Goal: Information Seeking & Learning: Learn about a topic

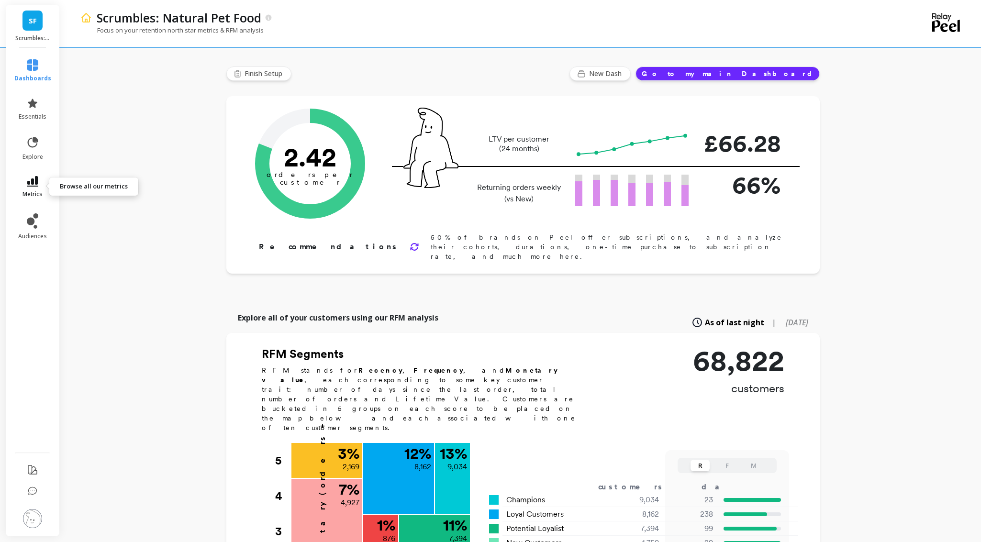
click at [41, 183] on link "metrics" at bounding box center [32, 187] width 37 height 22
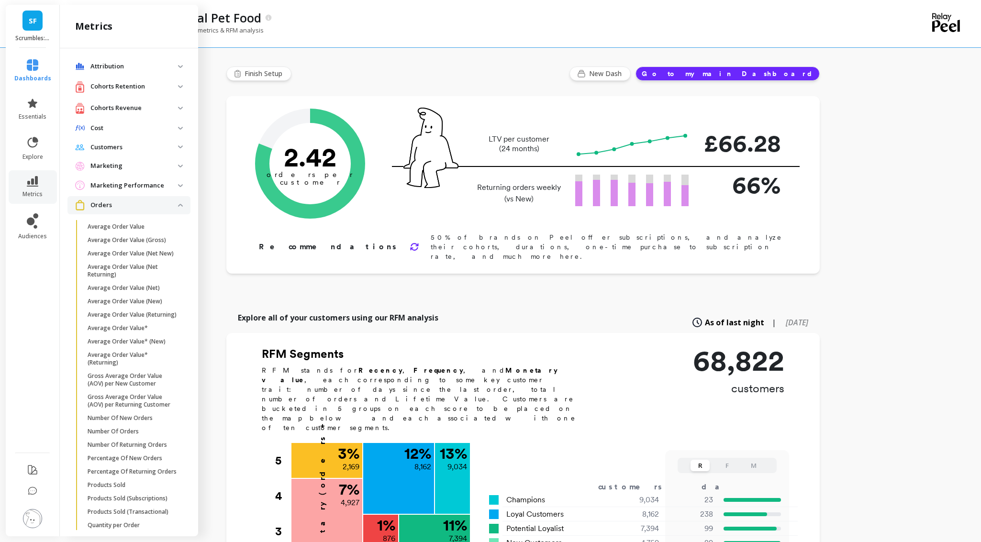
scroll to position [567, 0]
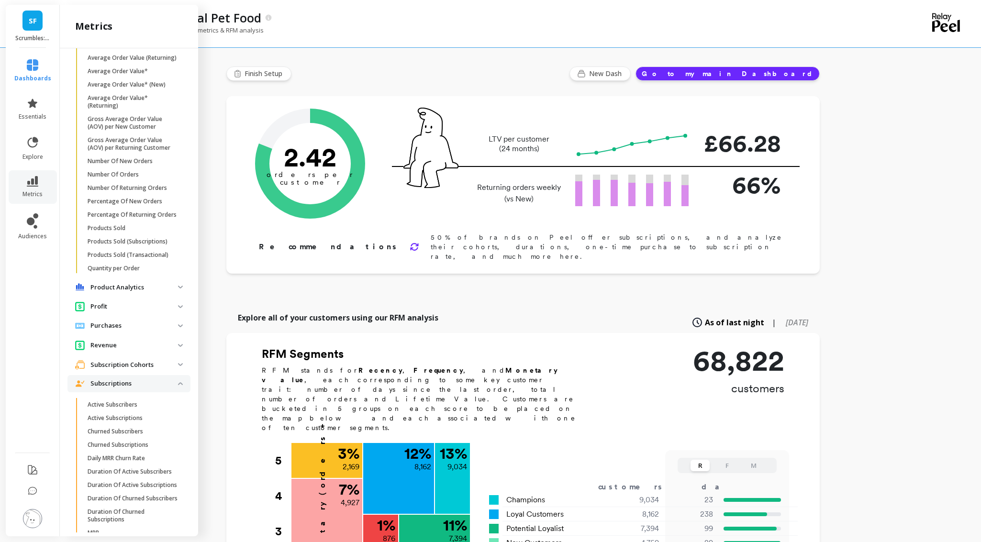
click at [156, 385] on p "Subscriptions" at bounding box center [134, 384] width 88 height 10
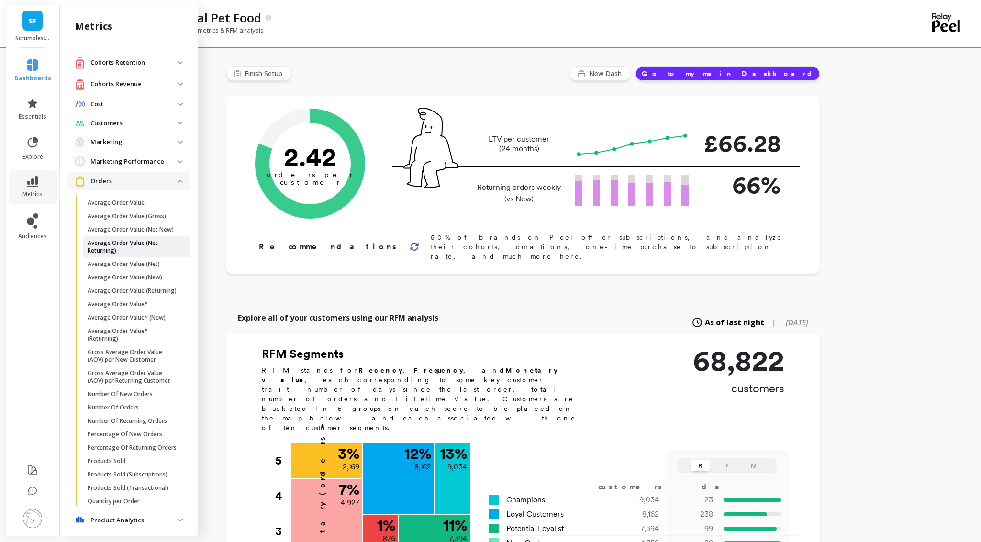
scroll to position [0, 0]
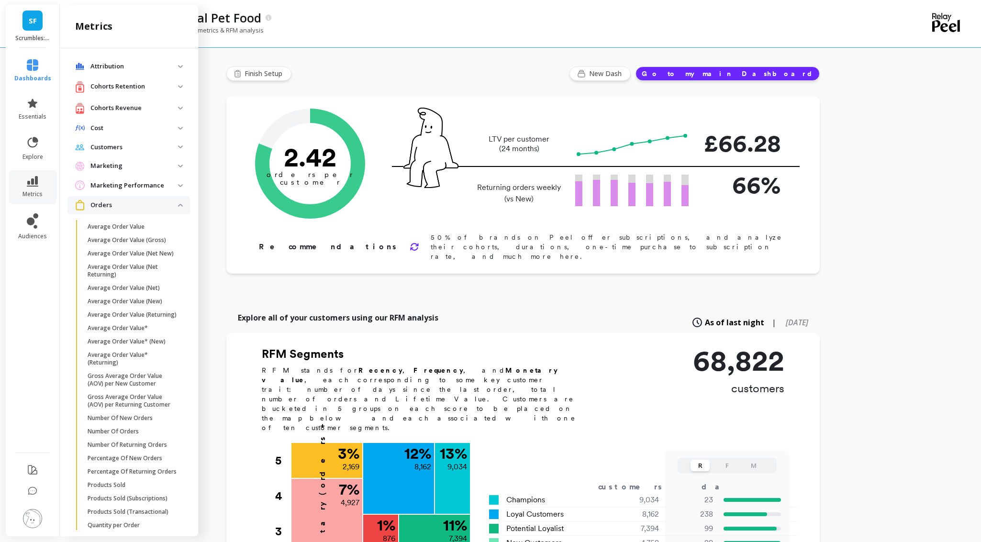
click at [139, 209] on p "Orders" at bounding box center [134, 205] width 88 height 10
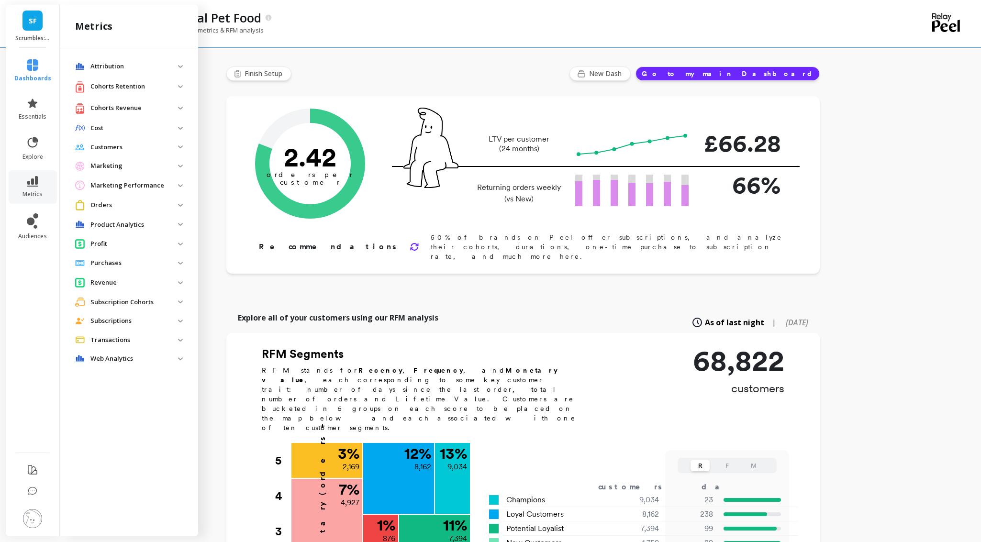
click at [117, 167] on p "Marketing" at bounding box center [134, 166] width 88 height 10
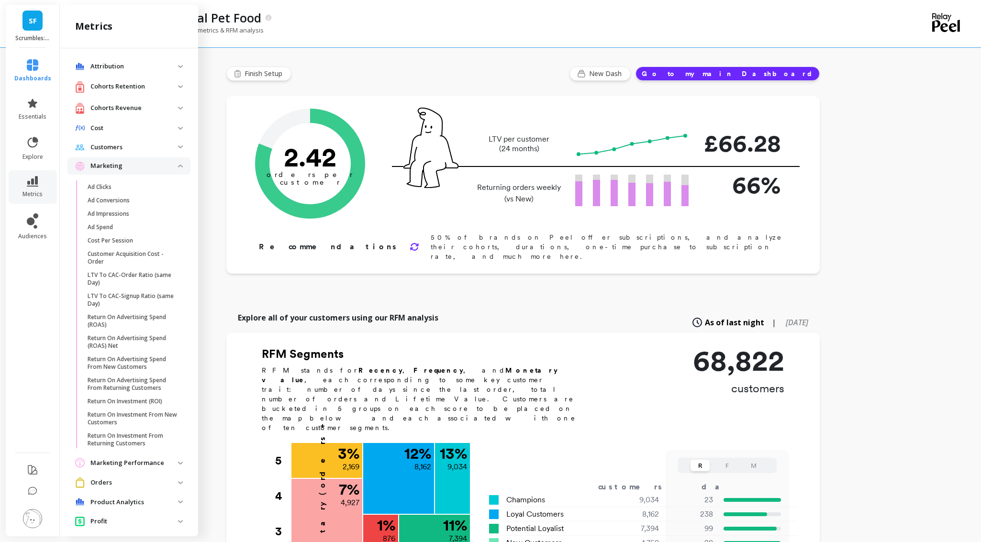
scroll to position [6, 0]
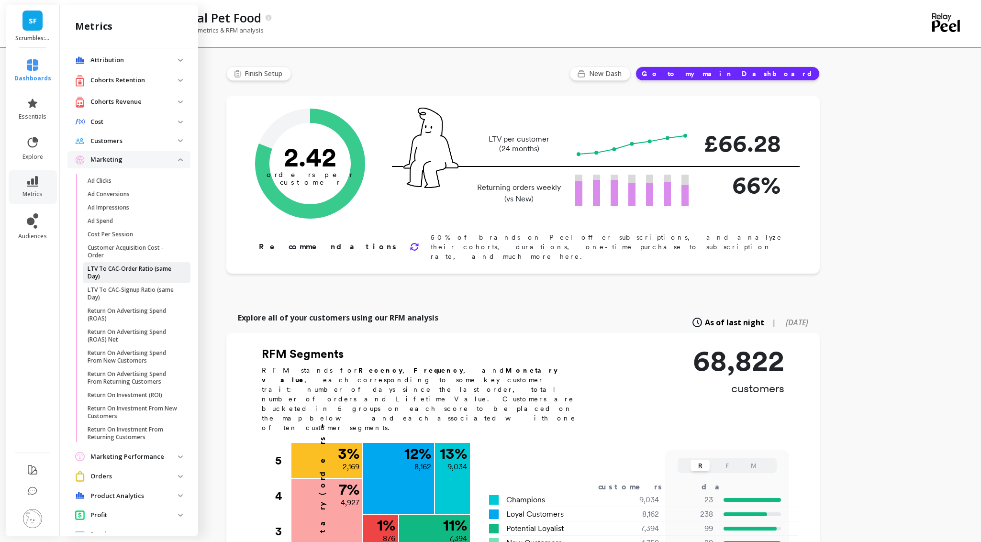
click at [149, 269] on p "LTV To CAC-Order Ratio (same Day)" at bounding box center [133, 272] width 91 height 15
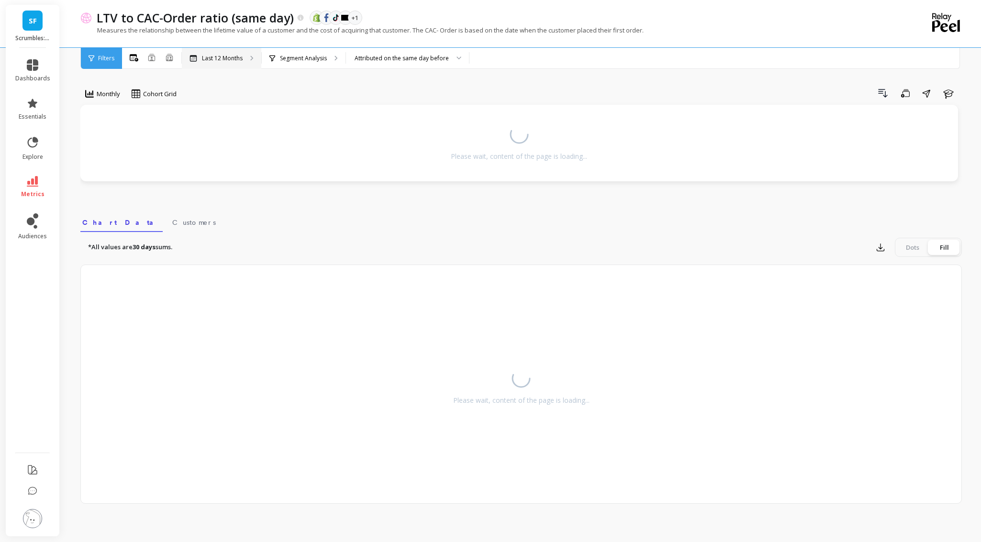
click at [240, 64] on div "Last 12 Months" at bounding box center [221, 58] width 79 height 21
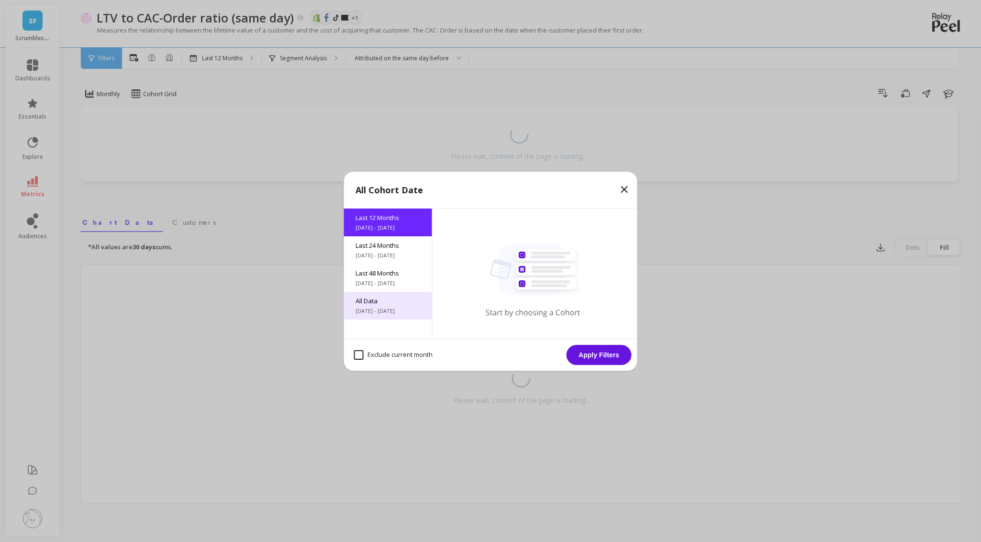
click at [373, 304] on span "All Data" at bounding box center [387, 301] width 65 height 9
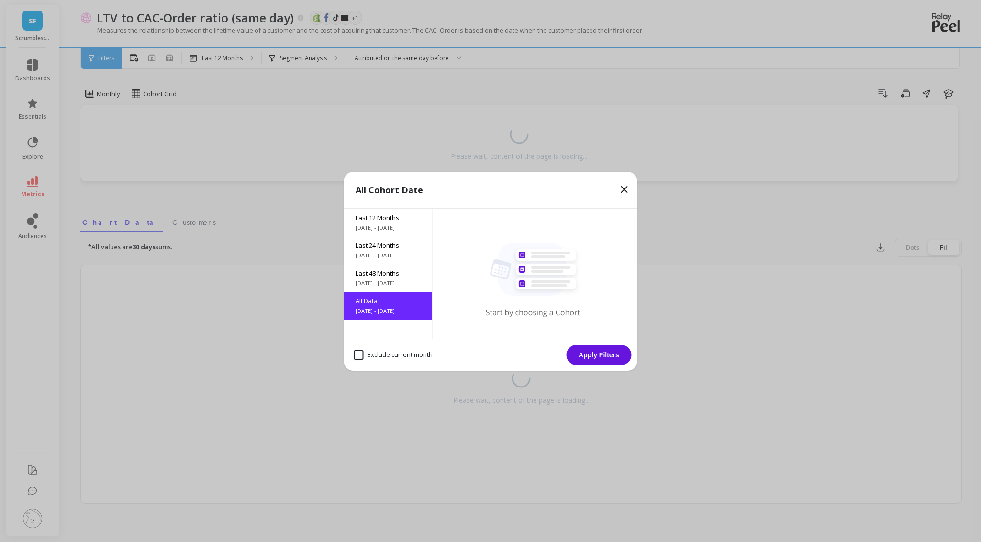
drag, startPoint x: 588, startPoint y: 356, endPoint x: 514, endPoint y: 272, distance: 112.2
click at [588, 355] on button "Apply Filters" at bounding box center [599, 355] width 65 height 20
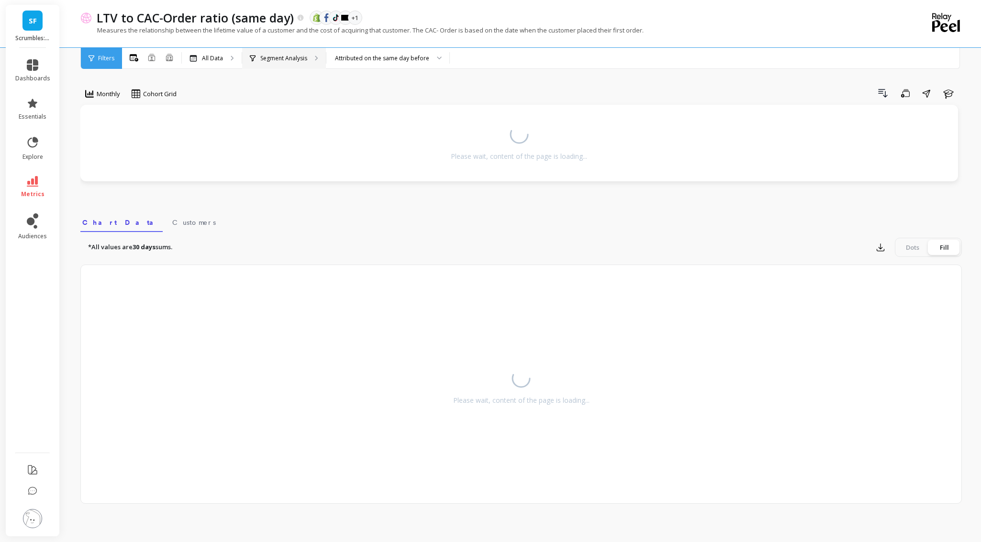
click at [286, 63] on div "Segment Analysis" at bounding box center [284, 58] width 84 height 21
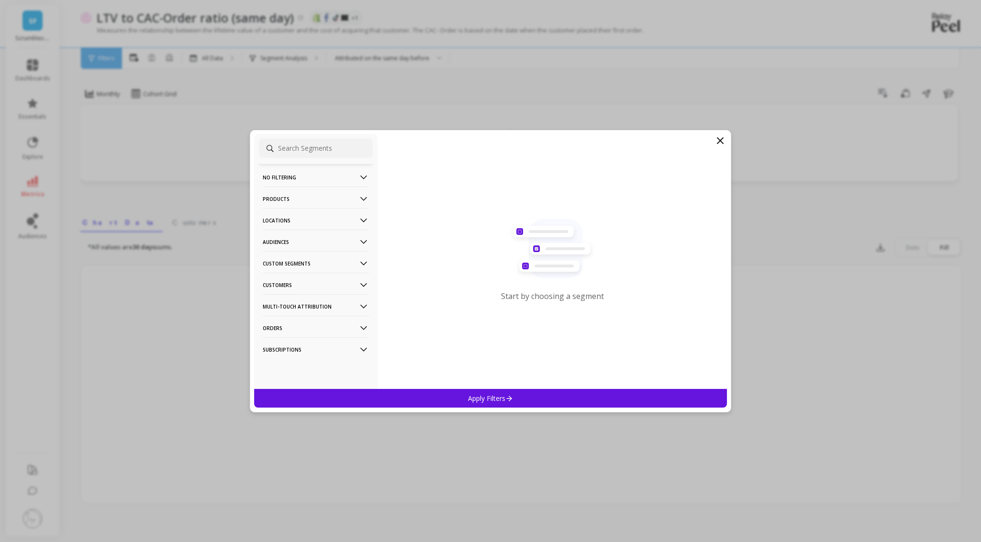
click at [309, 242] on p "Audiences" at bounding box center [316, 242] width 106 height 24
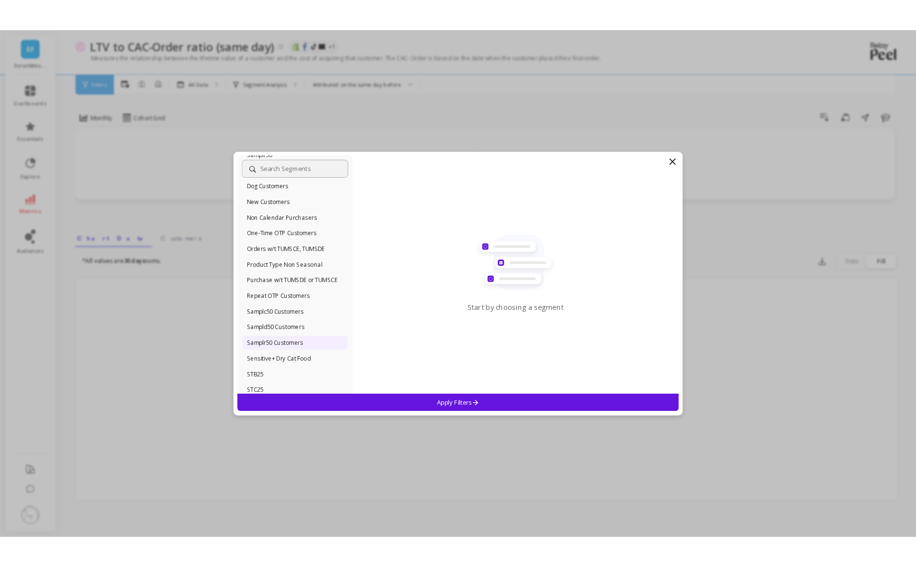
scroll to position [230, 0]
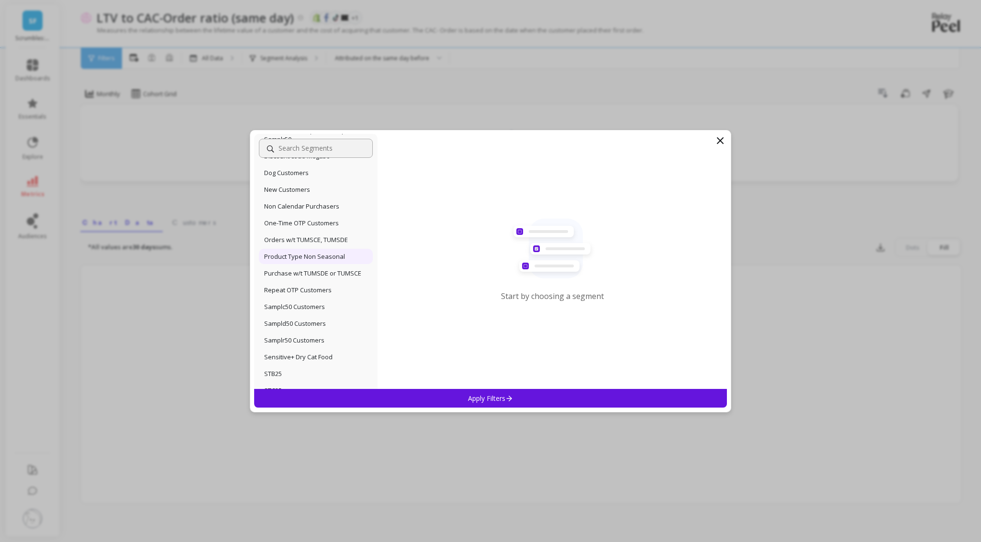
click at [298, 257] on p "Product Type Non Seasonal" at bounding box center [304, 256] width 81 height 9
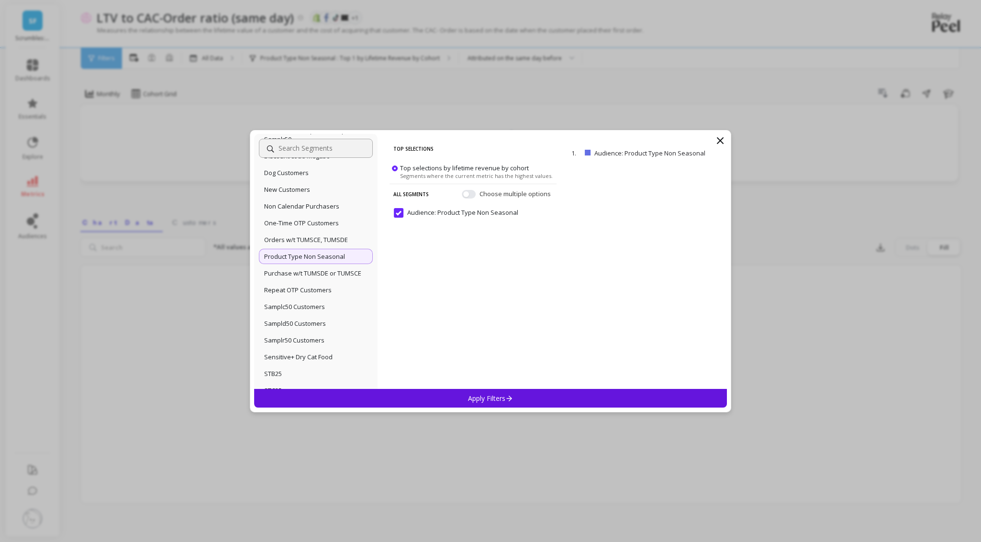
click at [472, 400] on p "Apply Filters" at bounding box center [490, 398] width 45 height 9
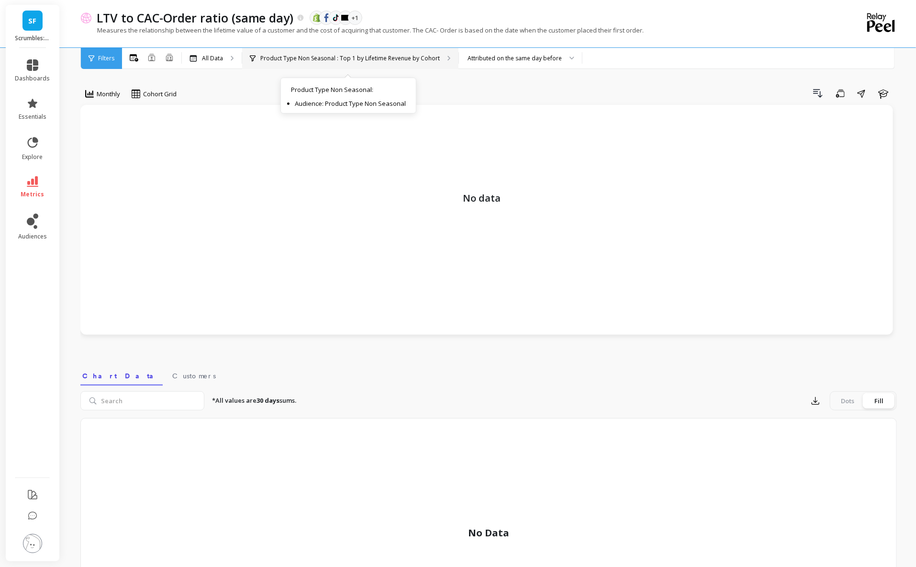
click at [315, 58] on p "Product Type Non Seasonal : Top 1 by Lifetime Revenue by Cohort" at bounding box center [349, 59] width 179 height 8
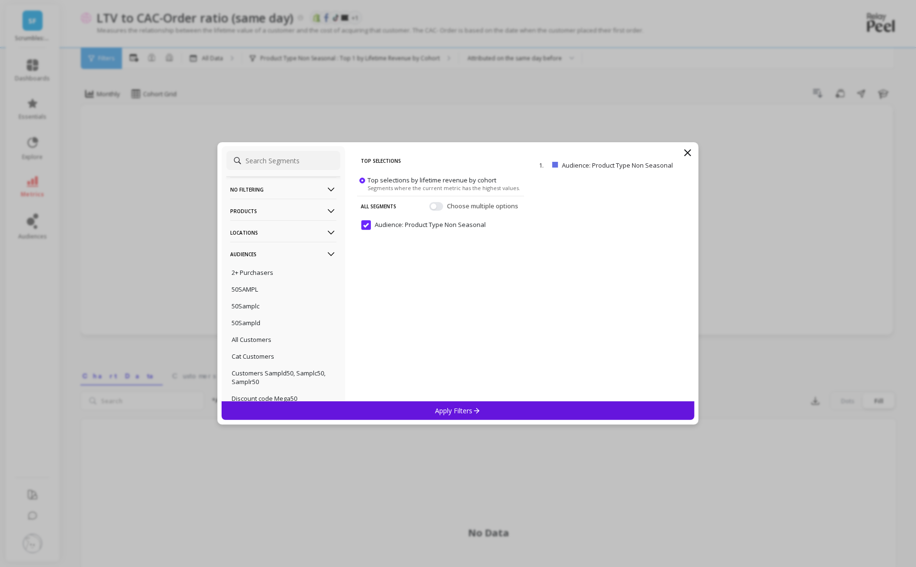
click at [277, 191] on p "No filtering" at bounding box center [283, 189] width 106 height 24
click at [276, 210] on div "Overall" at bounding box center [283, 207] width 114 height 15
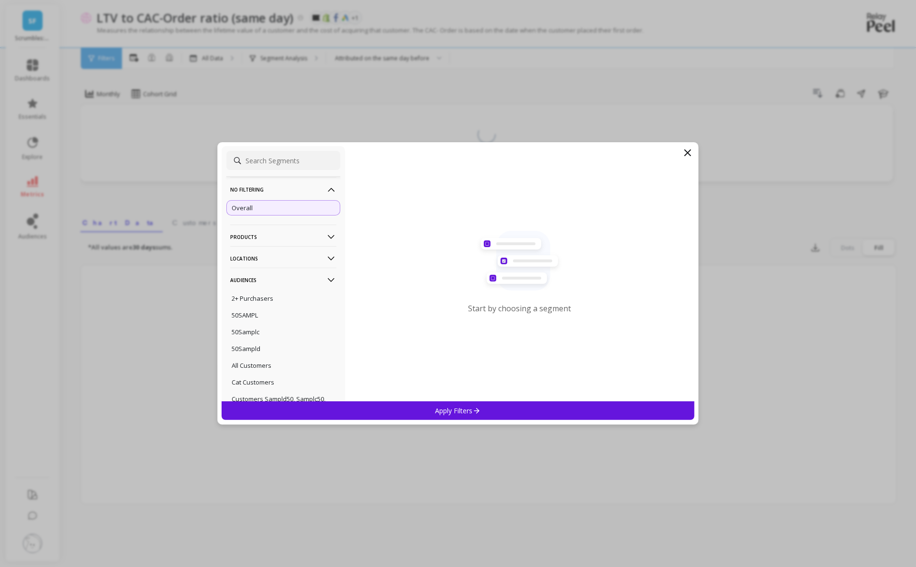
drag, startPoint x: 458, startPoint y: 413, endPoint x: 248, endPoint y: 308, distance: 235.2
click at [456, 412] on p "Apply Filters" at bounding box center [457, 410] width 45 height 9
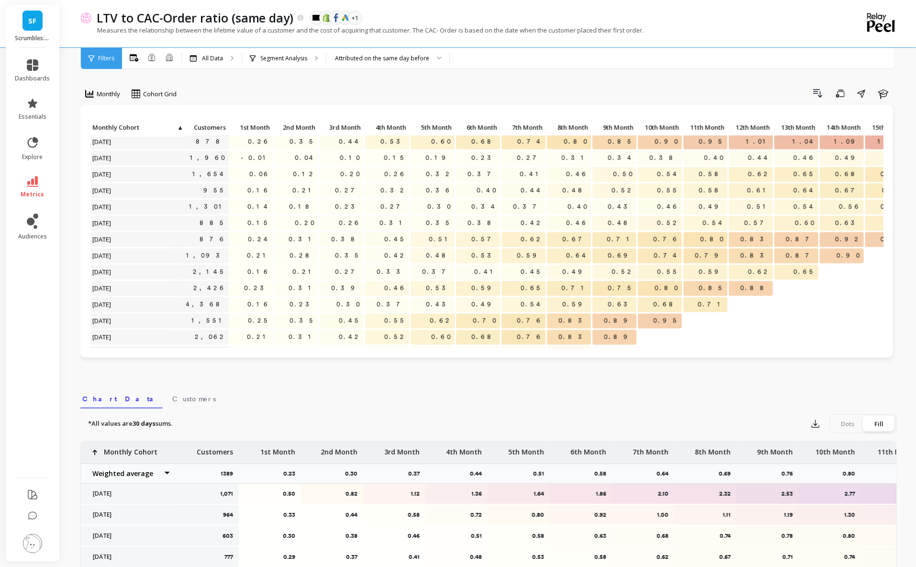
scroll to position [584, 15]
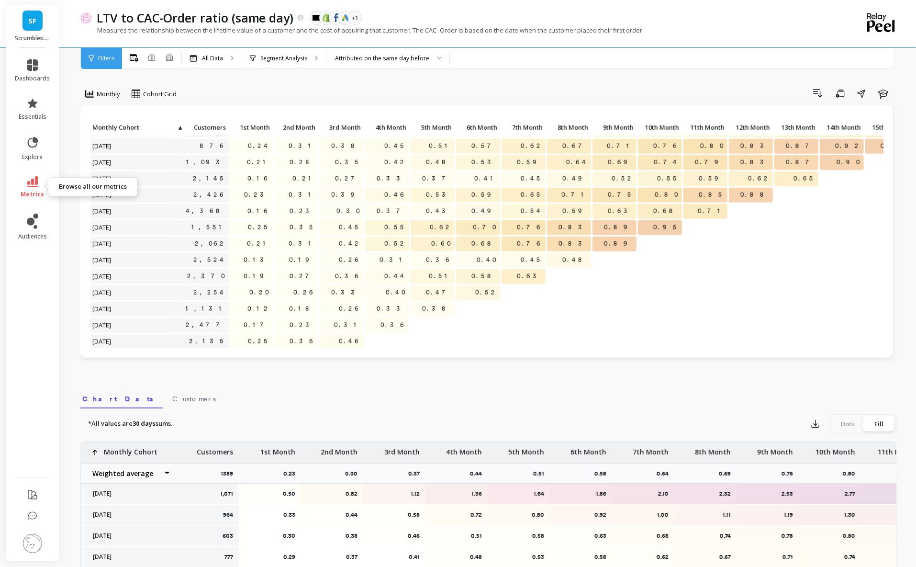
click at [27, 188] on link "metrics" at bounding box center [32, 187] width 35 height 22
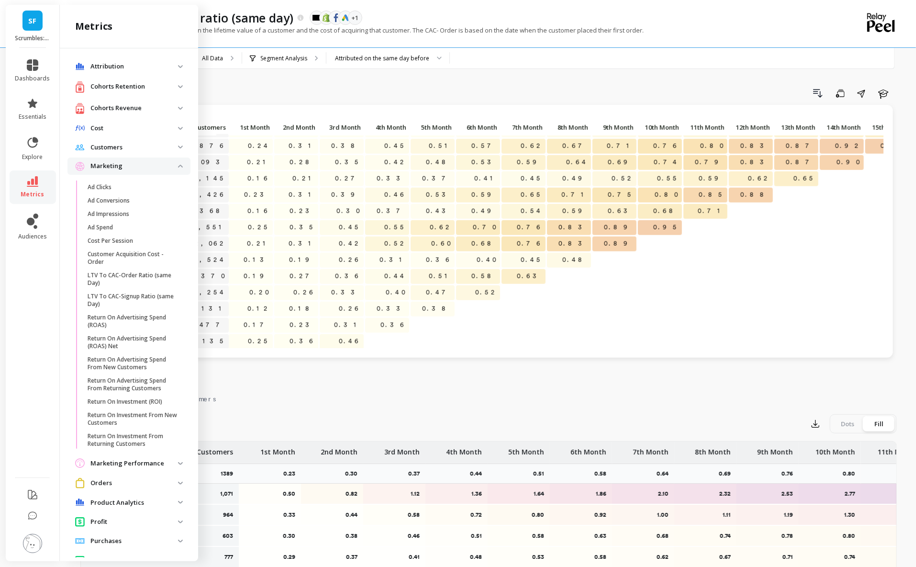
scroll to position [6, 0]
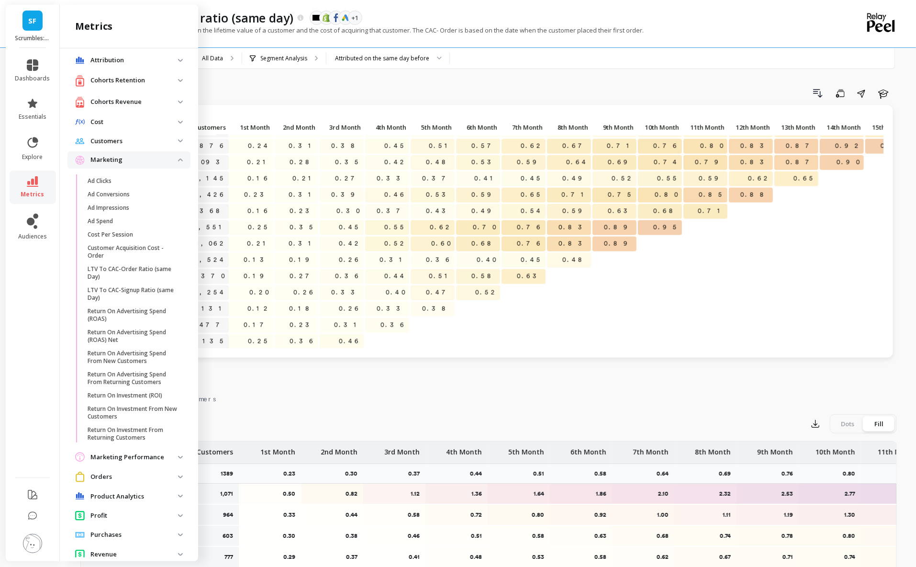
click at [123, 161] on p "Marketing" at bounding box center [134, 160] width 88 height 10
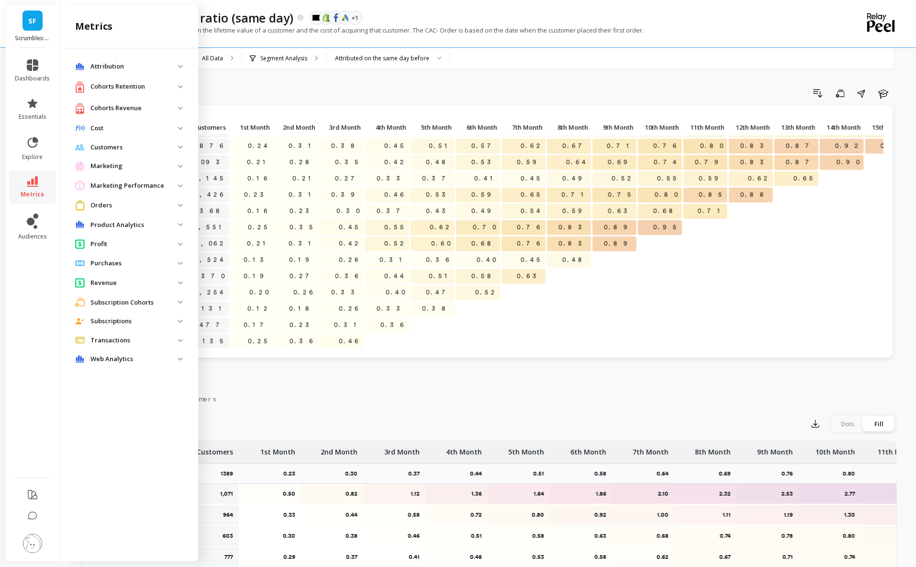
scroll to position [0, 0]
click at [129, 104] on p "Cohorts Revenue" at bounding box center [134, 108] width 88 height 10
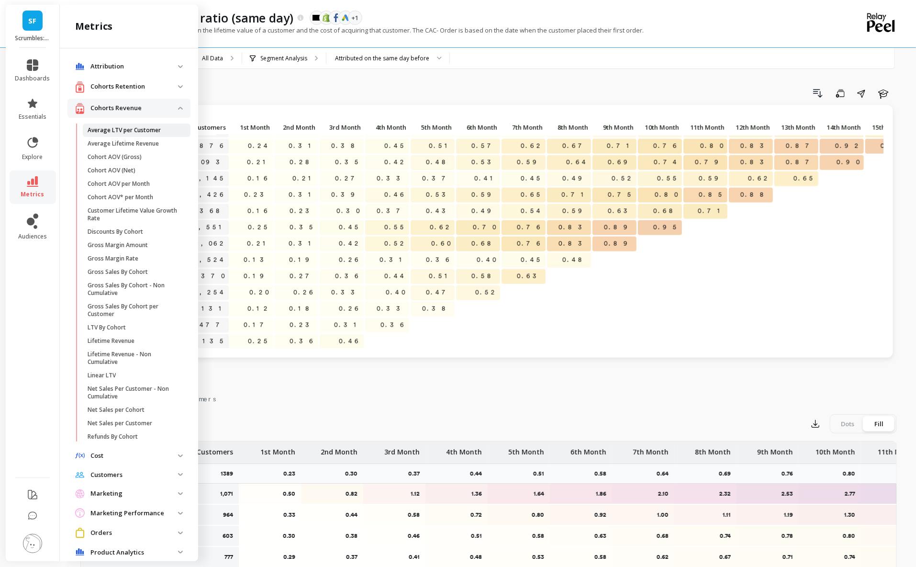
click at [141, 131] on p "Average LTV per Customer" at bounding box center [124, 130] width 73 height 8
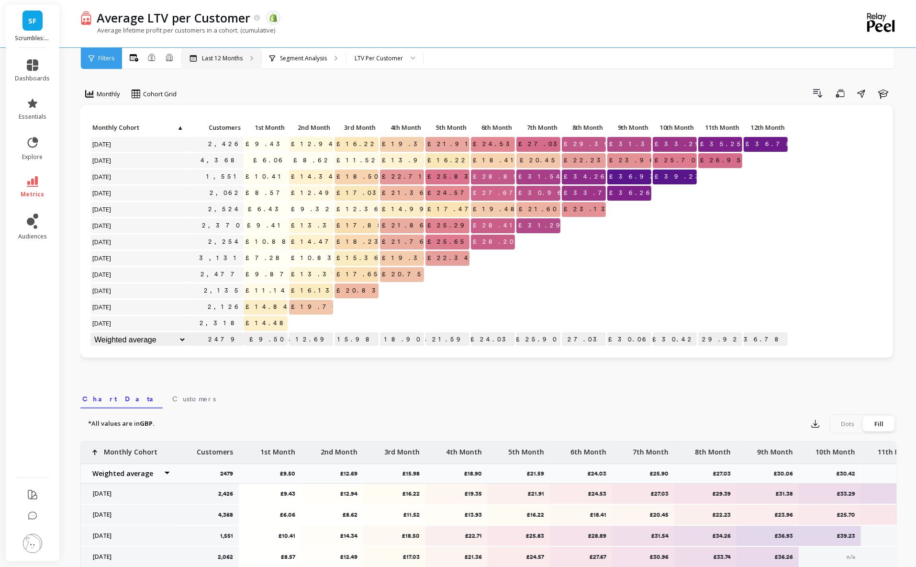
click at [246, 62] on div "Last 12 Months" at bounding box center [221, 58] width 79 height 21
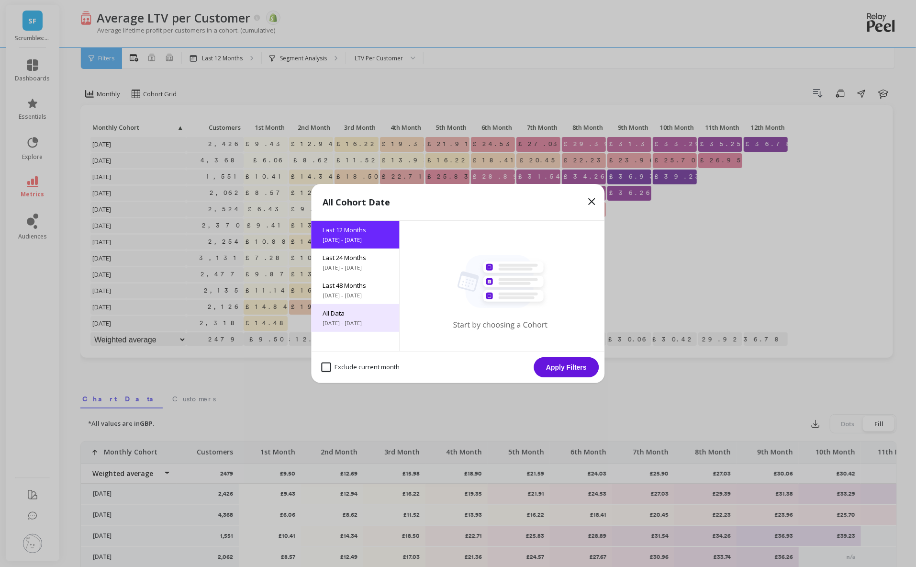
click at [360, 312] on span "All Data" at bounding box center [355, 313] width 65 height 9
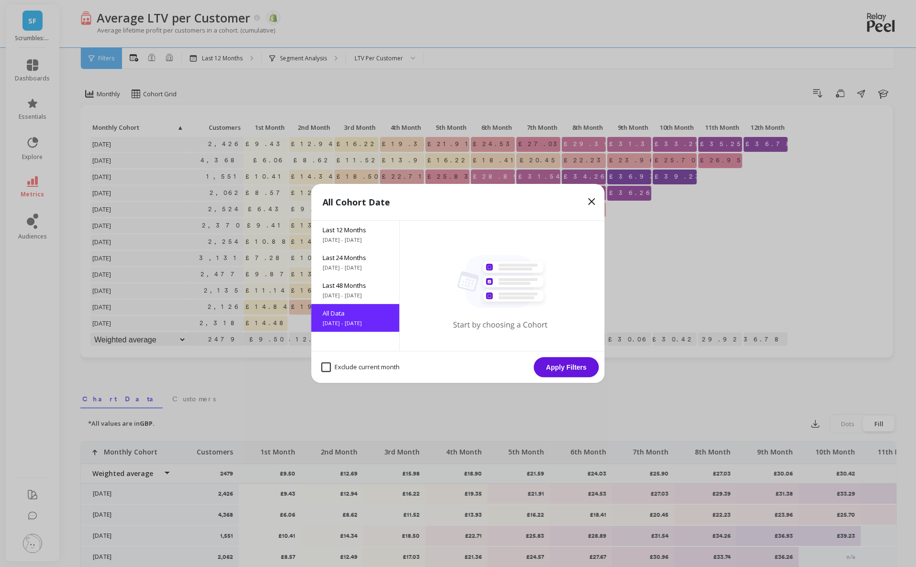
click at [324, 369] on month "Exclude current month" at bounding box center [361, 367] width 78 height 10
checkbox month "true"
click at [558, 366] on button "Apply Filters" at bounding box center [566, 367] width 65 height 20
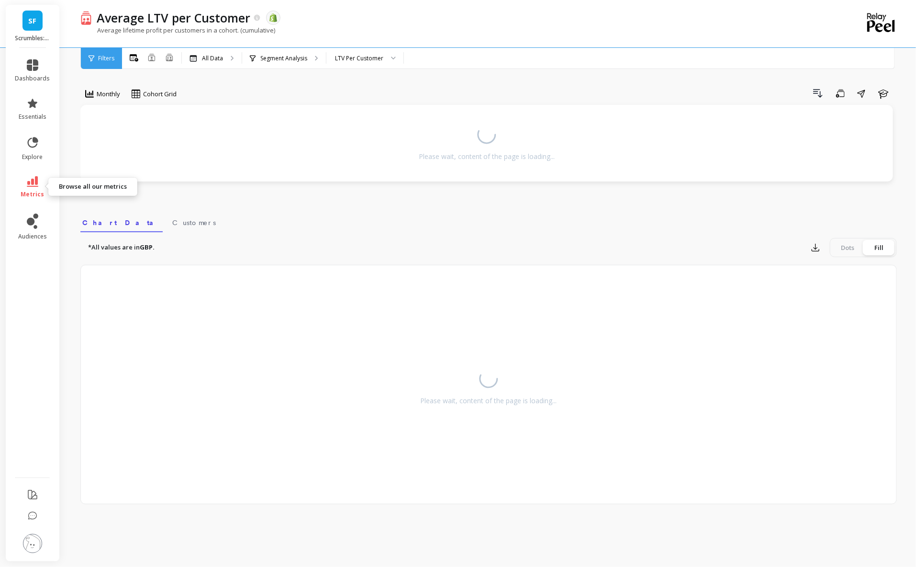
click at [37, 188] on link "metrics" at bounding box center [32, 187] width 35 height 22
click at [319, 186] on div "Please wait, content of the page is loading..." at bounding box center [486, 150] width 812 height 91
click at [31, 181] on icon at bounding box center [32, 181] width 11 height 11
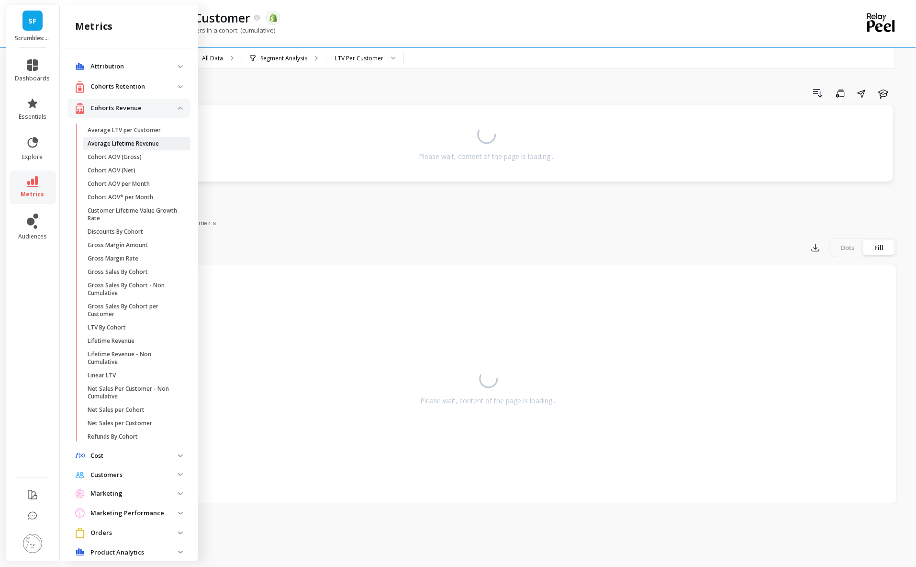
click at [148, 144] on p "Average Lifetime Revenue" at bounding box center [123, 144] width 71 height 8
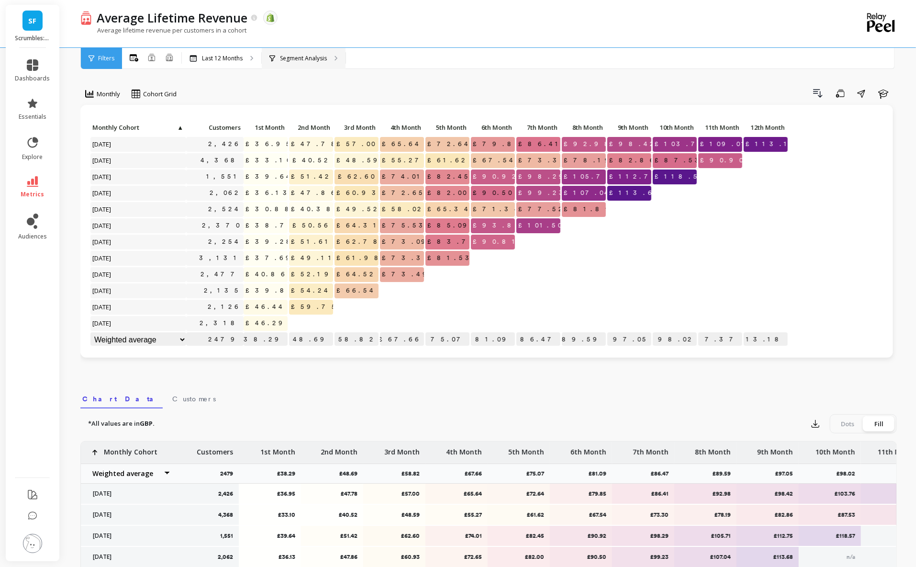
click at [305, 58] on p "Segment Analysis" at bounding box center [303, 59] width 47 height 8
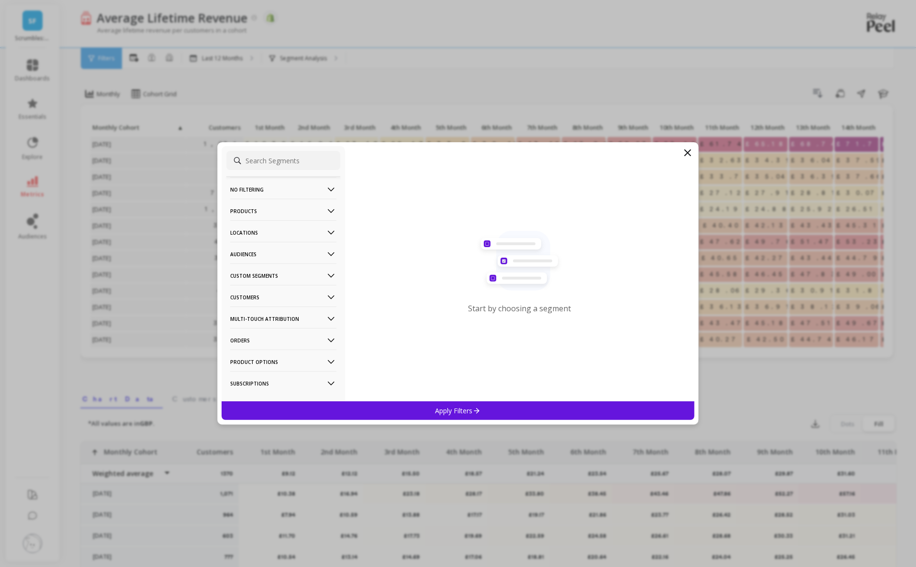
click at [263, 255] on p "Audiences" at bounding box center [283, 254] width 106 height 24
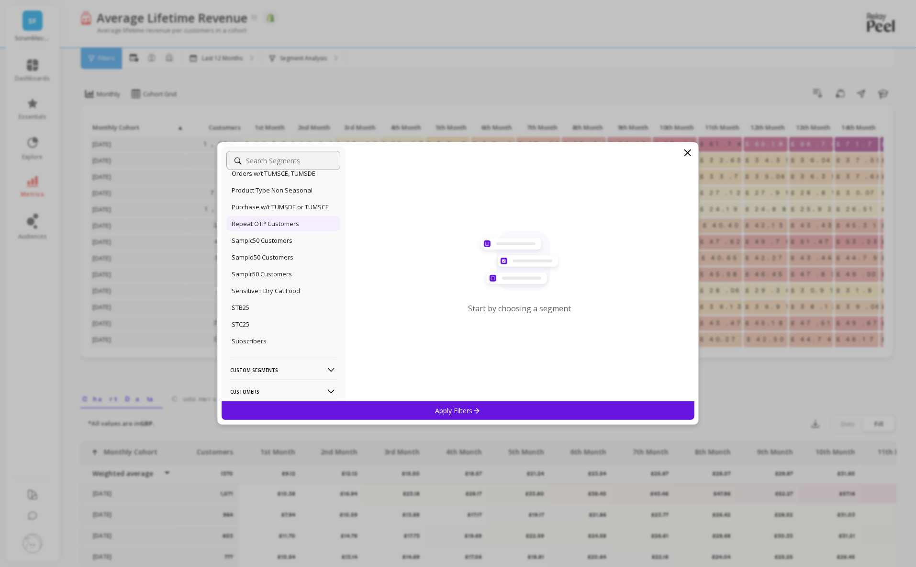
scroll to position [221, 0]
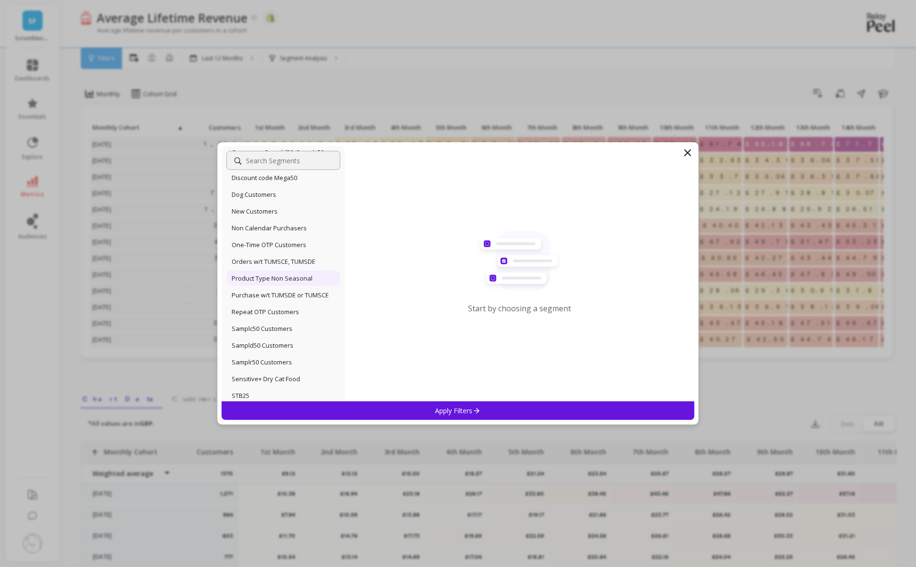
click at [277, 278] on p "Product Type Non Seasonal" at bounding box center [272, 278] width 81 height 9
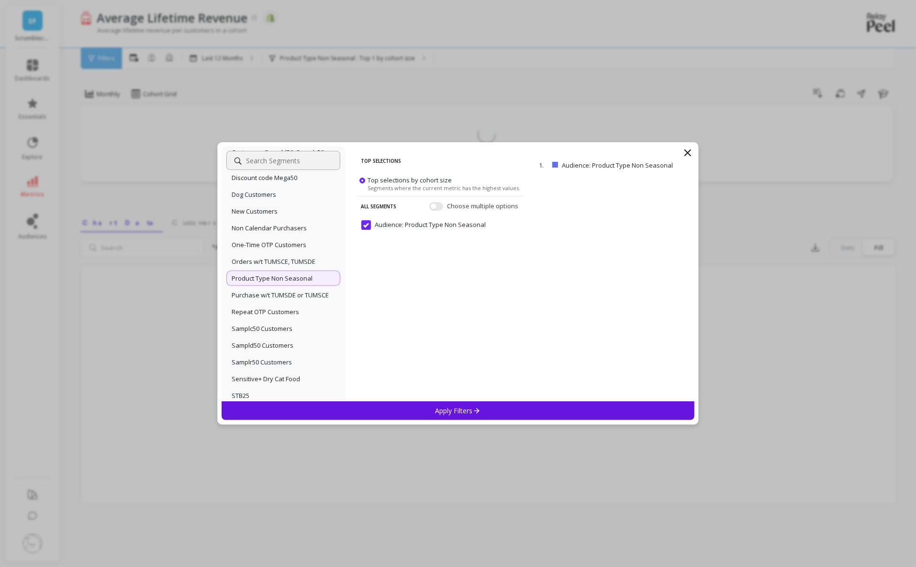
drag, startPoint x: 355, startPoint y: 409, endPoint x: 71, endPoint y: 367, distance: 286.8
click at [351, 407] on div "Apply Filters" at bounding box center [458, 410] width 473 height 19
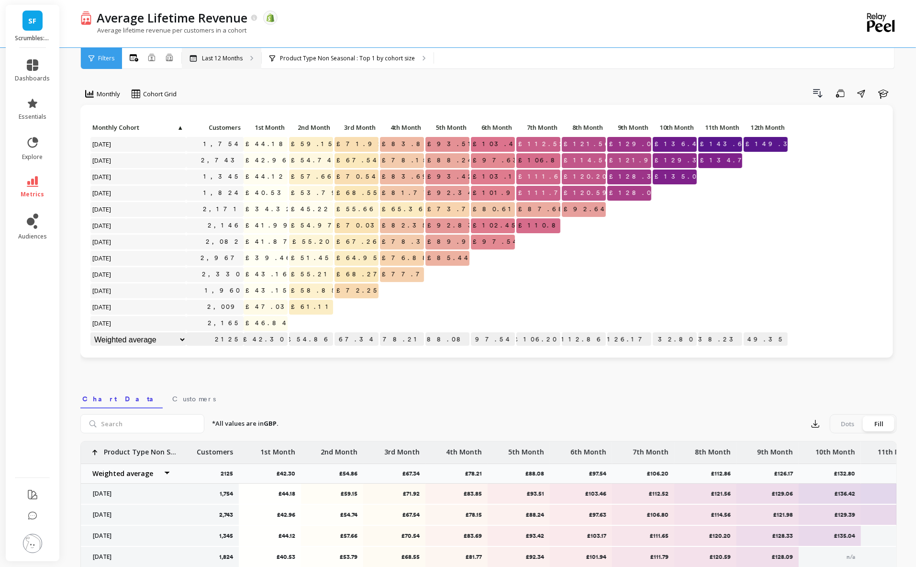
click at [233, 57] on p "Last 12 Months" at bounding box center [222, 59] width 41 height 8
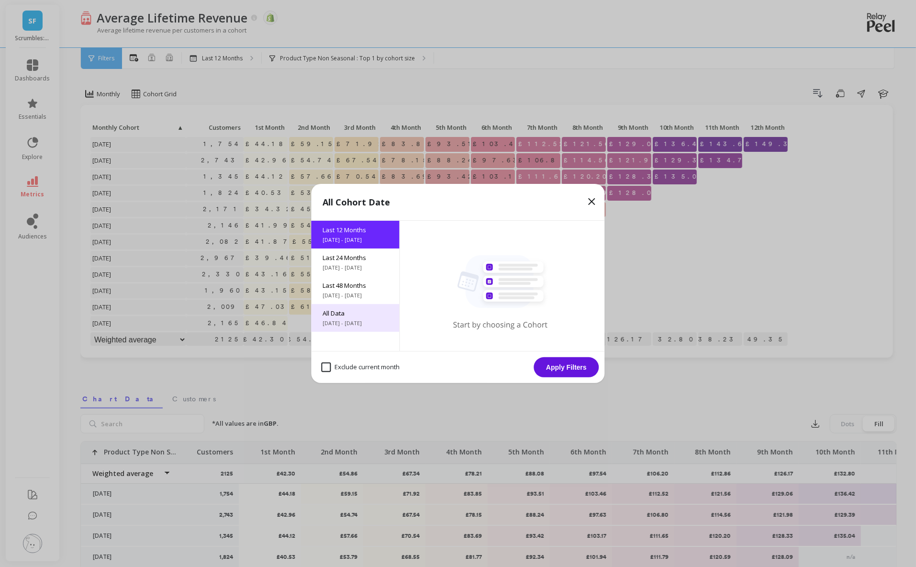
click at [355, 316] on span "All Data" at bounding box center [355, 313] width 65 height 9
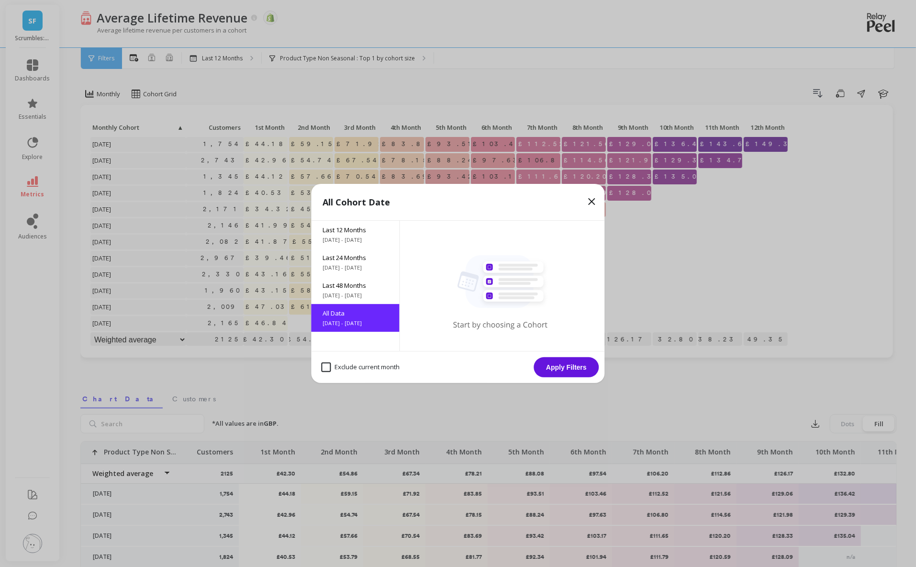
click at [327, 367] on month "Exclude current month" at bounding box center [361, 367] width 78 height 10
checkbox month "true"
click at [567, 365] on button "Apply Filters" at bounding box center [566, 367] width 65 height 20
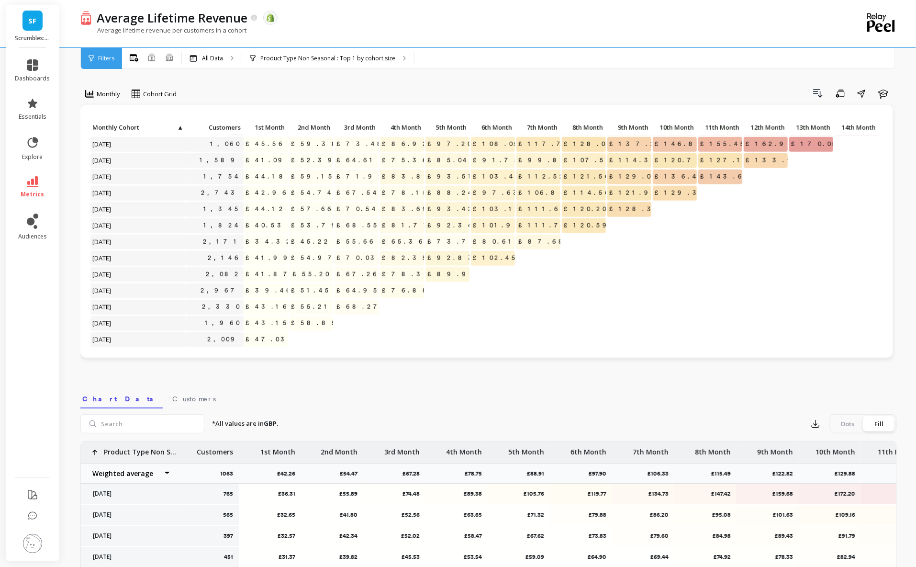
scroll to position [618, 0]
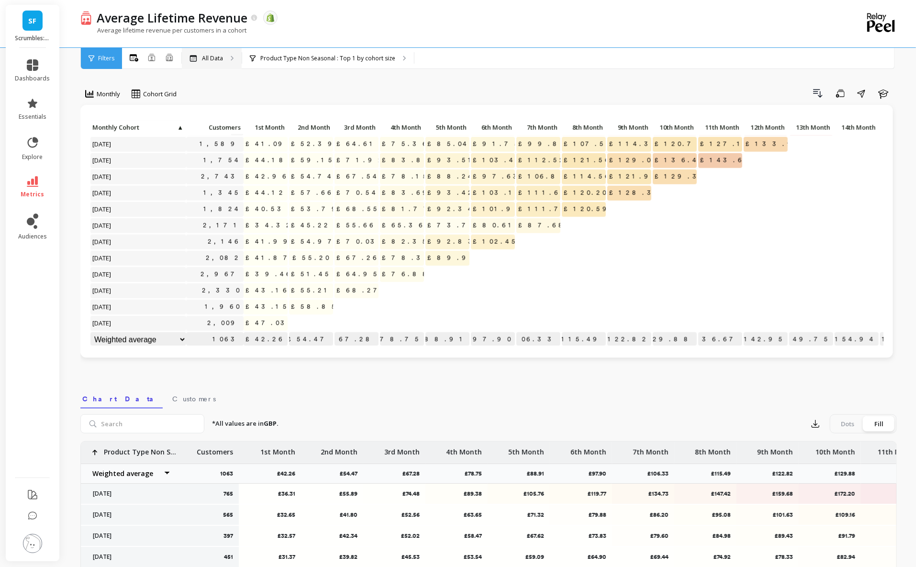
click at [219, 59] on p "All Data" at bounding box center [212, 59] width 21 height 8
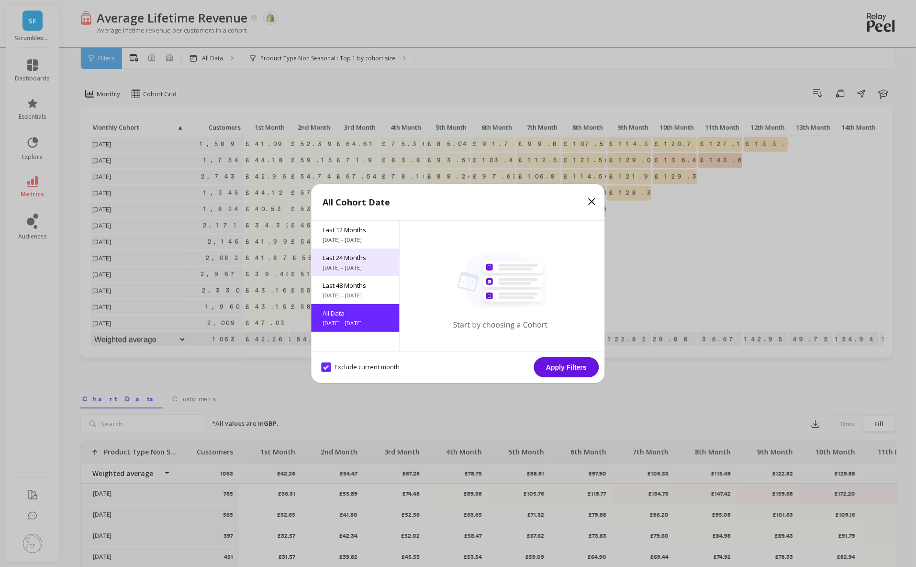
click at [367, 264] on span "[DATE] - [DATE]" at bounding box center [355, 268] width 65 height 8
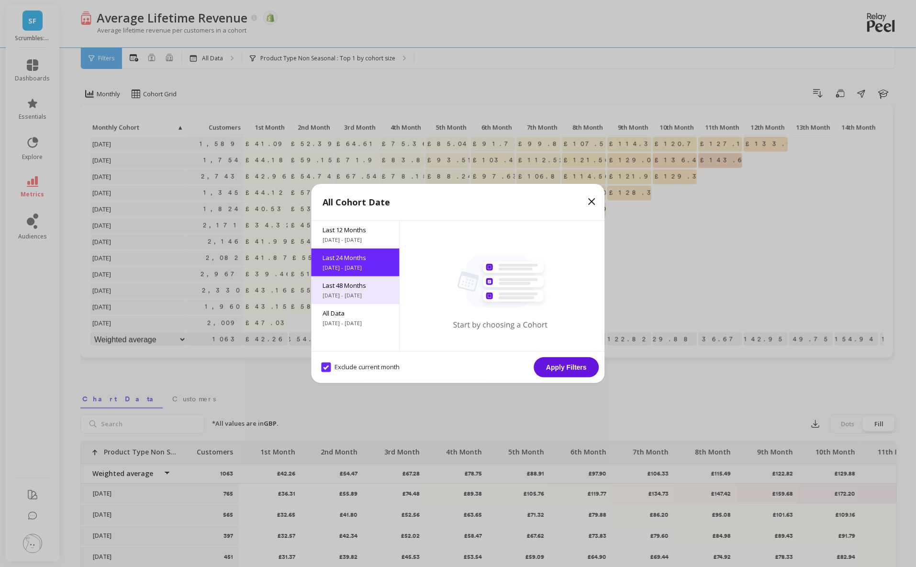
click at [344, 287] on span "Last 48 Months" at bounding box center [355, 285] width 65 height 9
click at [574, 369] on button "Apply Filters" at bounding box center [566, 367] width 65 height 20
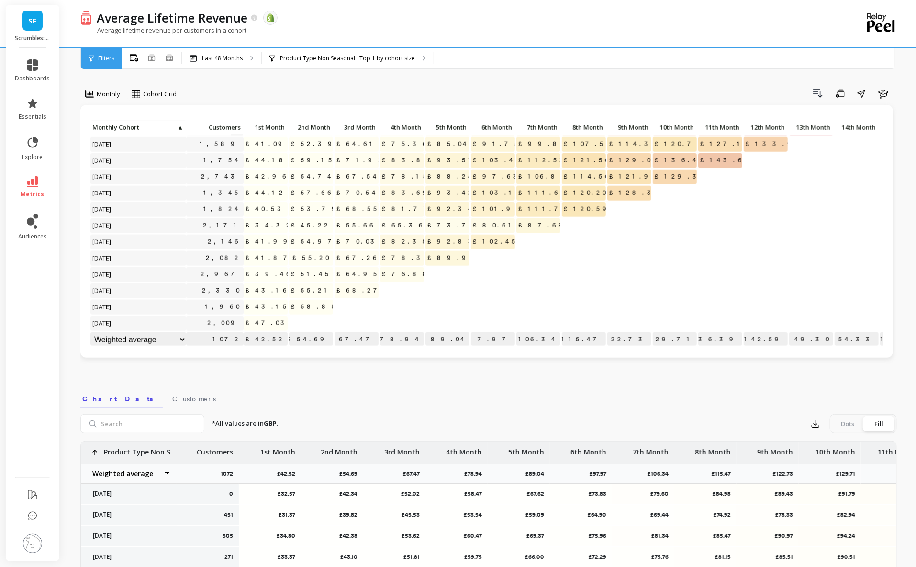
scroll to position [521, 0]
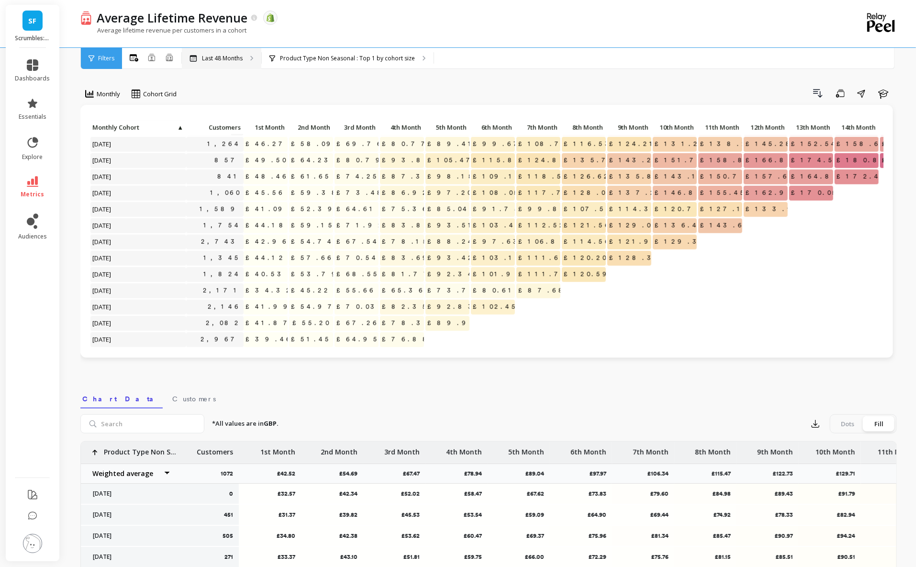
click at [237, 61] on p "Last 48 Months" at bounding box center [222, 59] width 41 height 8
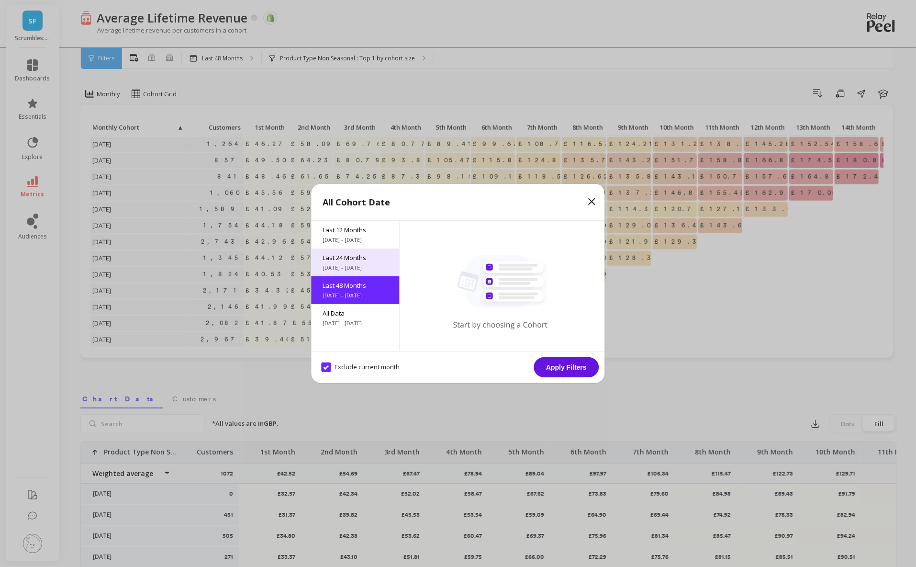
click at [343, 257] on span "Last 24 Months" at bounding box center [355, 257] width 65 height 9
click at [565, 365] on button "Apply Filters" at bounding box center [566, 367] width 65 height 20
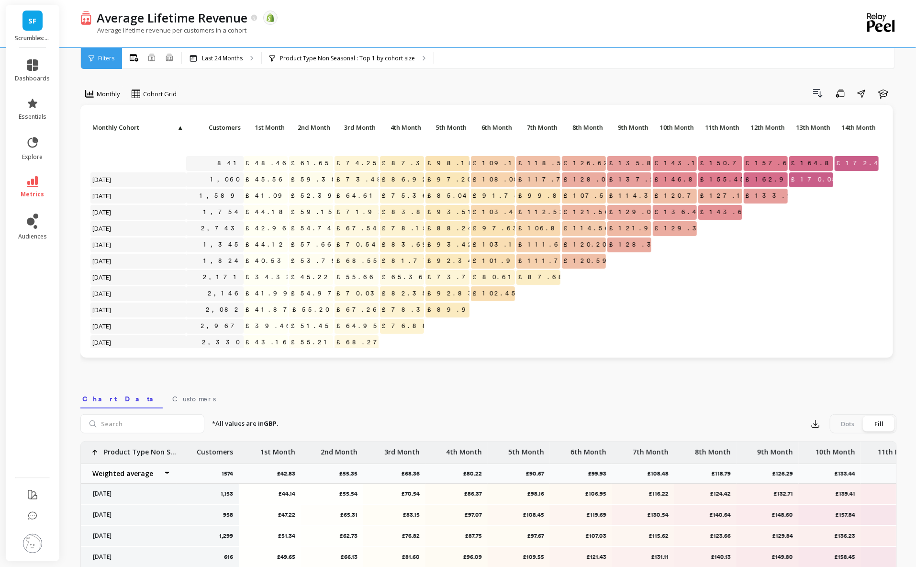
scroll to position [195, 0]
